Goal: Navigation & Orientation: Find specific page/section

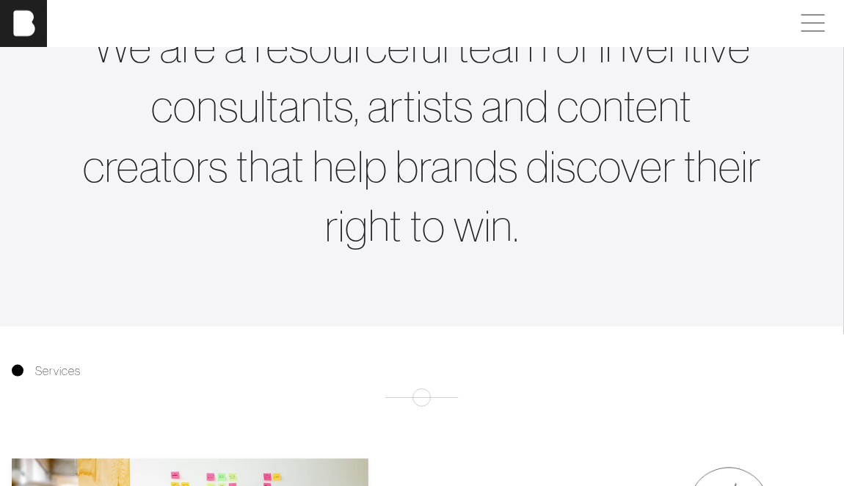
scroll to position [813, 0]
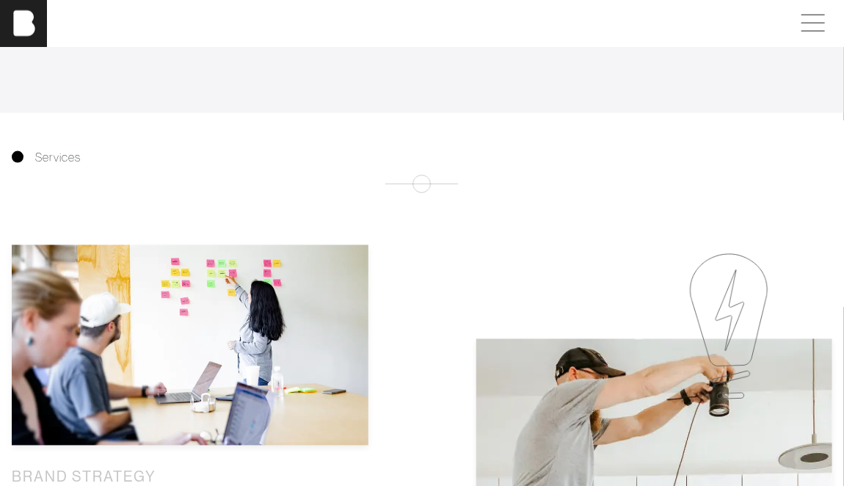
click at [816, 39] on div "[PERSON_NAME]" at bounding box center [422, 23] width 844 height 47
click at [819, 35] on span at bounding box center [811, 23] width 34 height 26
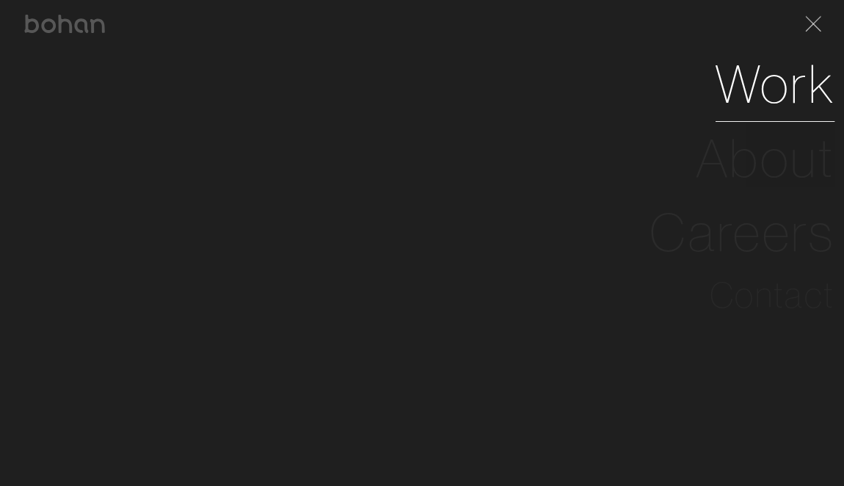
click at [767, 74] on link "Work" at bounding box center [776, 84] width 120 height 74
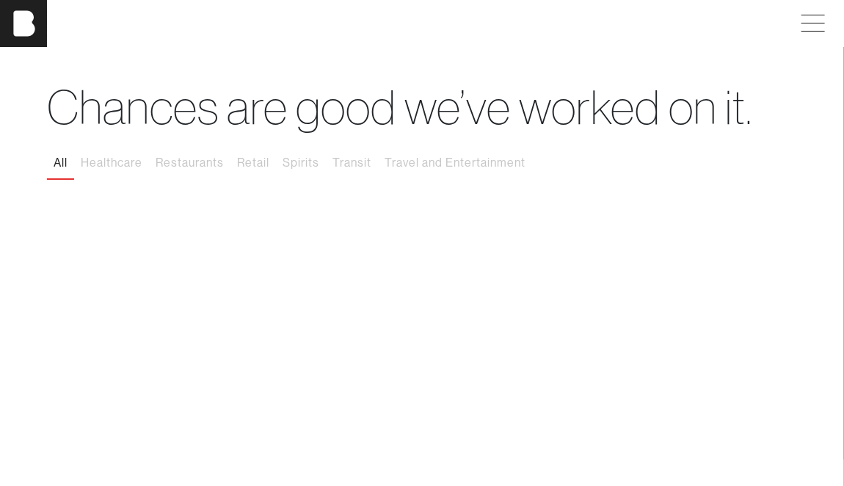
scroll to position [0, 2]
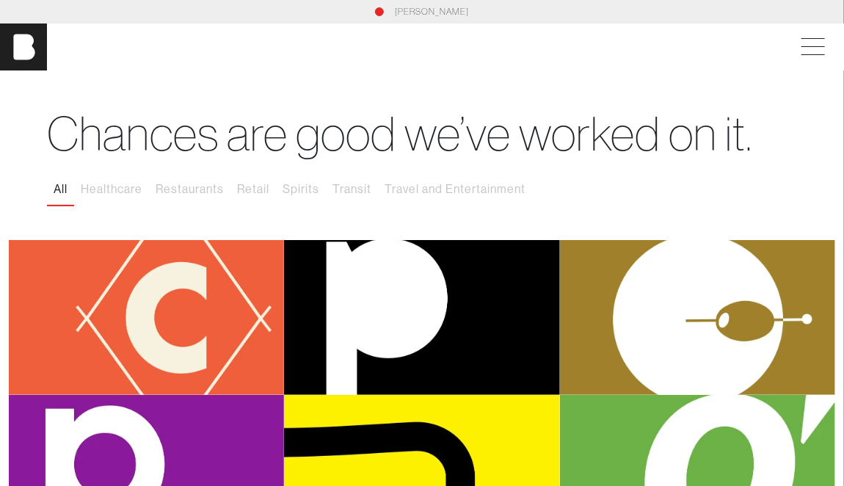
click at [259, 139] on h1 "Chances are good we’ve worked on it." at bounding box center [422, 134] width 750 height 57
click at [402, 10] on link "[PERSON_NAME]" at bounding box center [432, 11] width 74 height 13
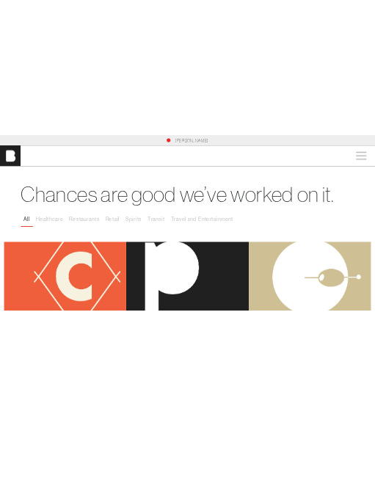
scroll to position [0, 2]
